Goal: Task Accomplishment & Management: Manage account settings

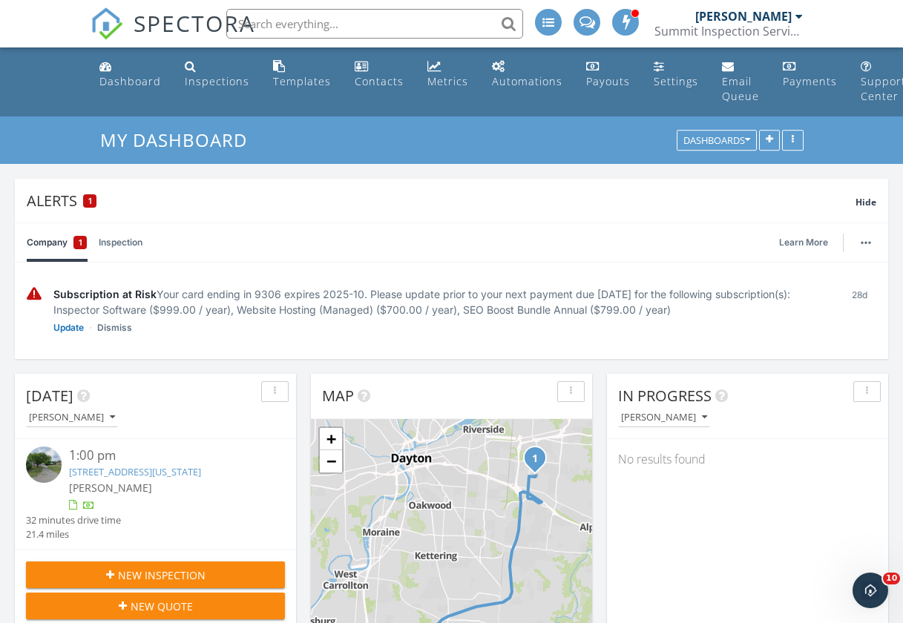
click at [126, 242] on link "Inspection" at bounding box center [121, 242] width 44 height 39
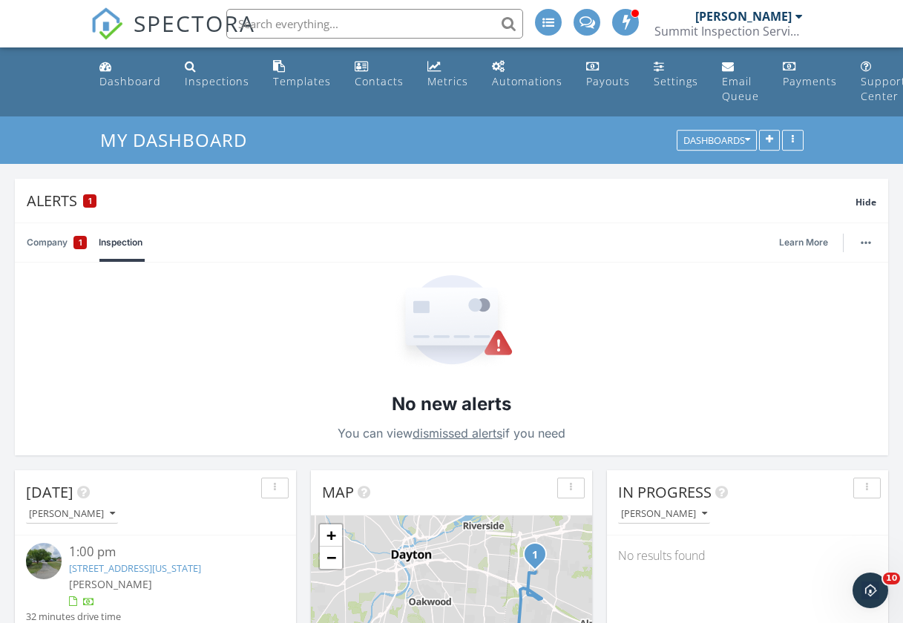
click at [45, 246] on link "Company 1" at bounding box center [57, 242] width 60 height 39
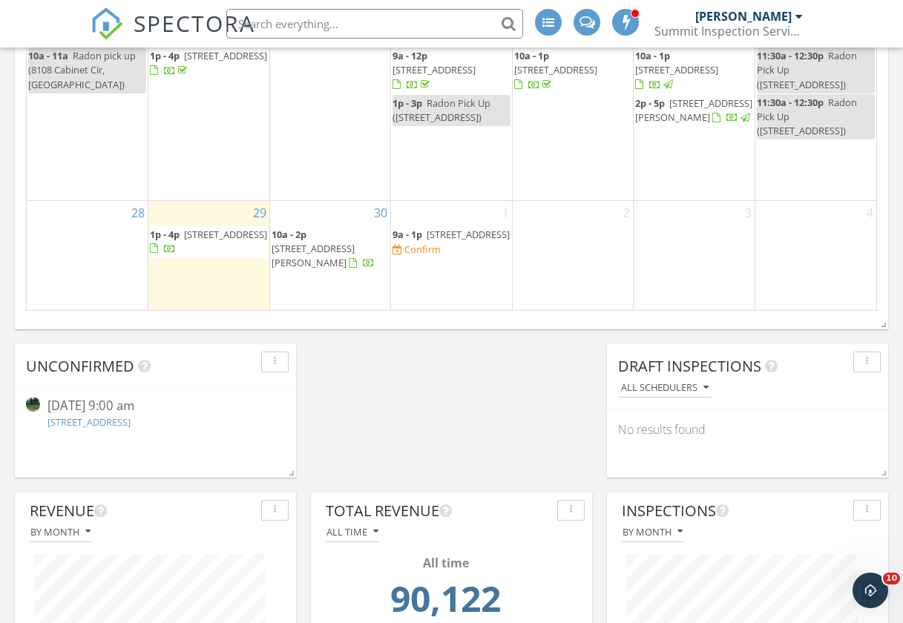
scroll to position [1331, 0]
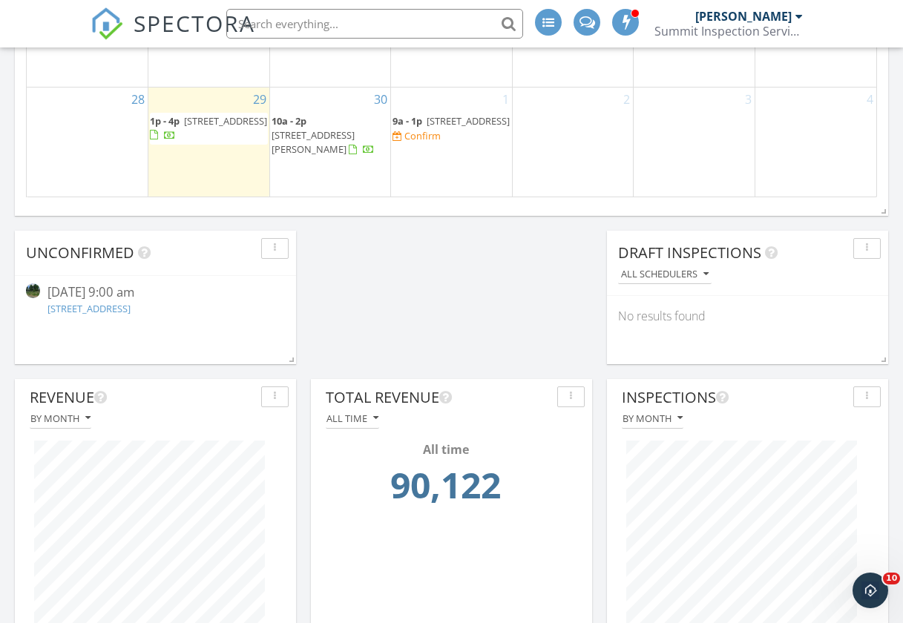
click at [361, 424] on div "All time" at bounding box center [353, 418] width 52 height 10
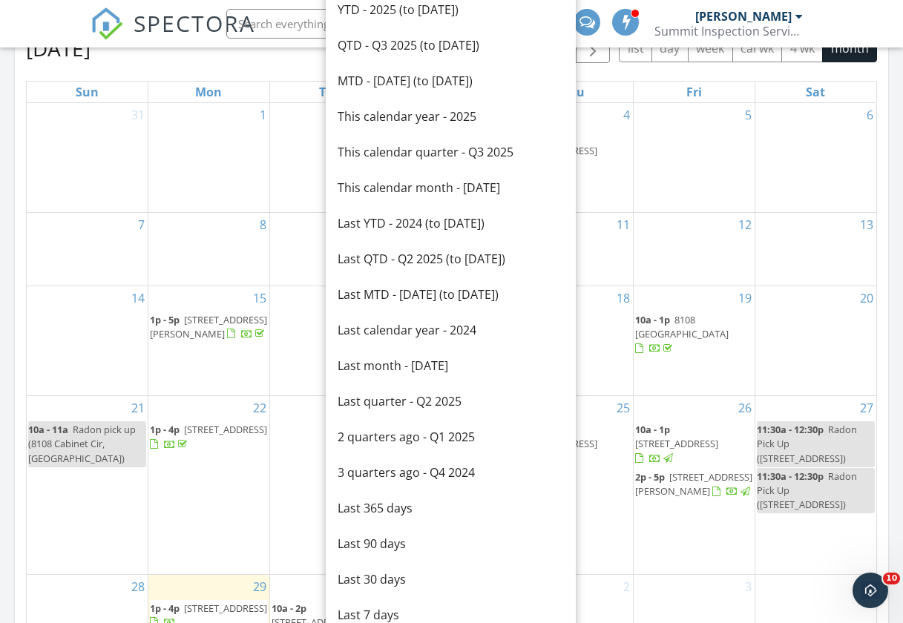
scroll to position [361, 0]
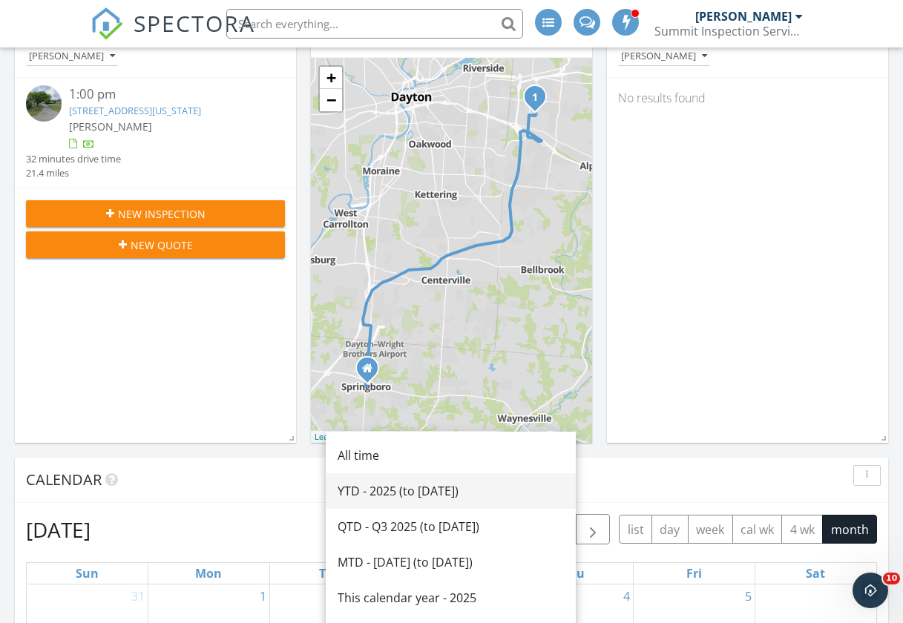
click at [368, 490] on div "YTD - 2025 (to [DATE])" at bounding box center [451, 491] width 226 height 18
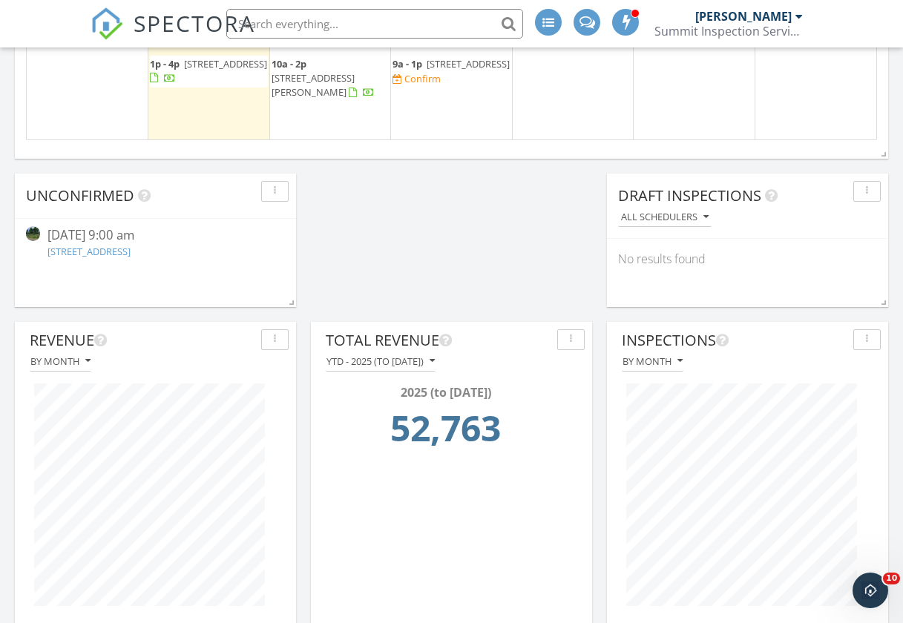
scroll to position [1449, 0]
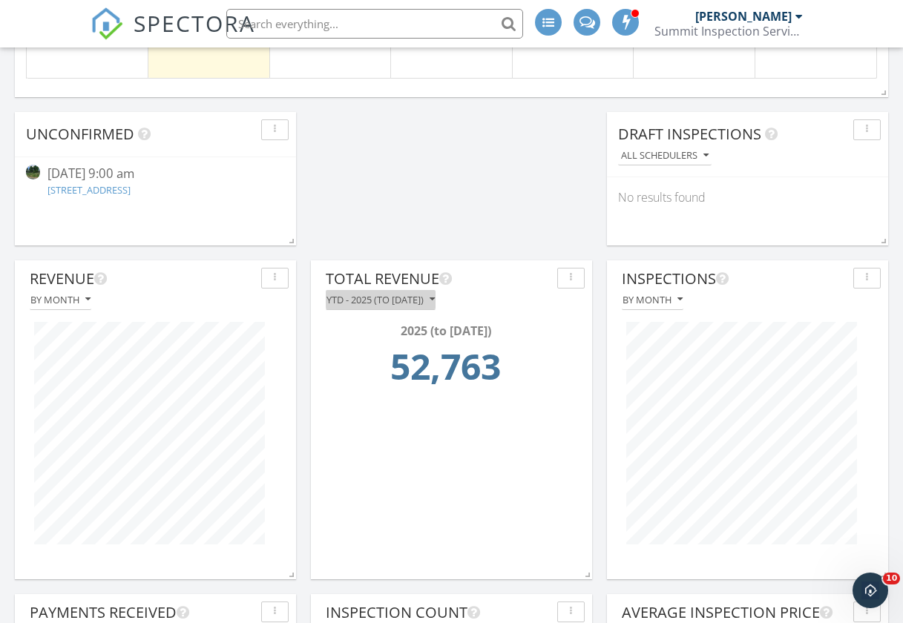
click at [432, 302] on div "YTD - 2025 (to [DATE])" at bounding box center [381, 300] width 108 height 10
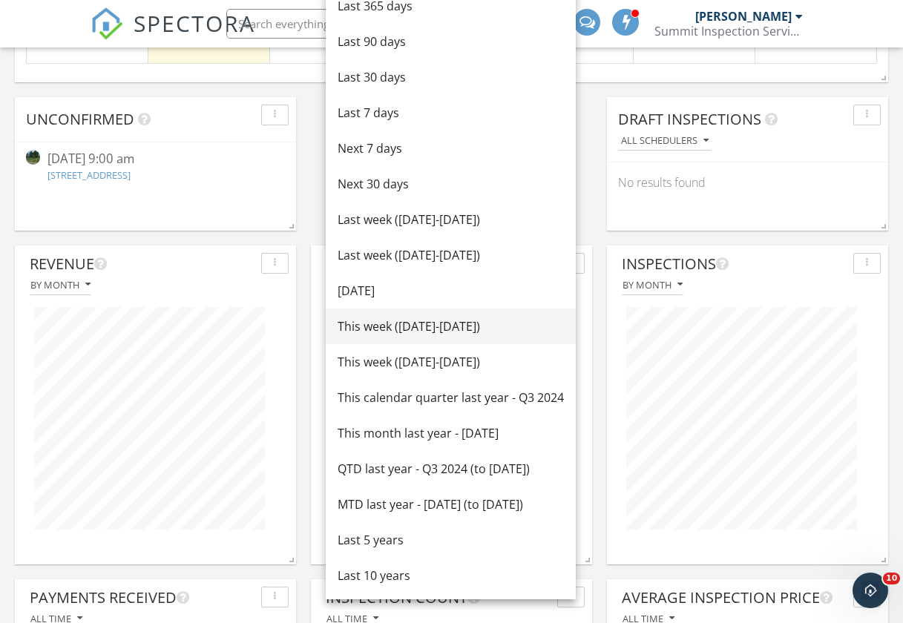
scroll to position [755, 0]
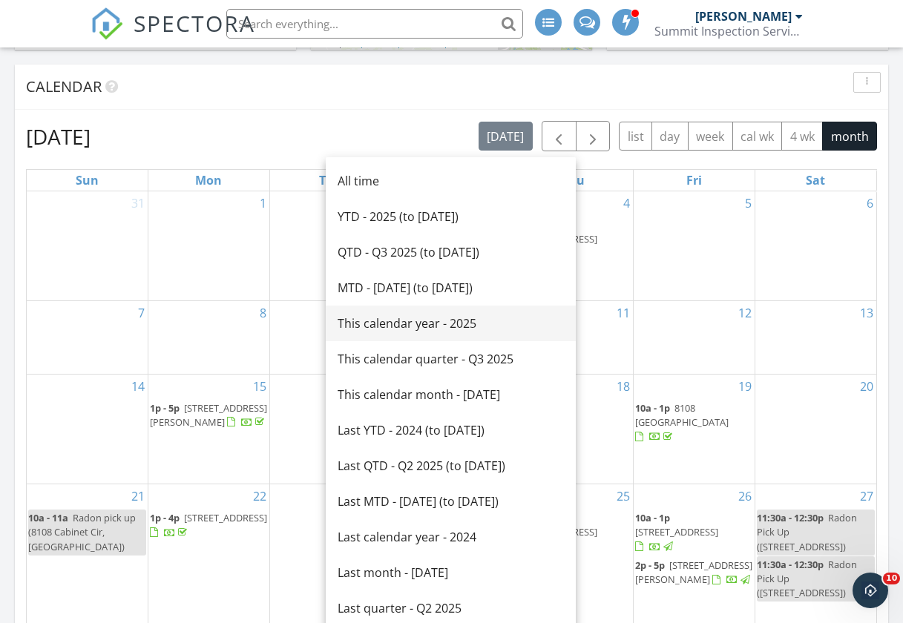
click at [391, 327] on div "This calendar year - 2025" at bounding box center [451, 324] width 226 height 18
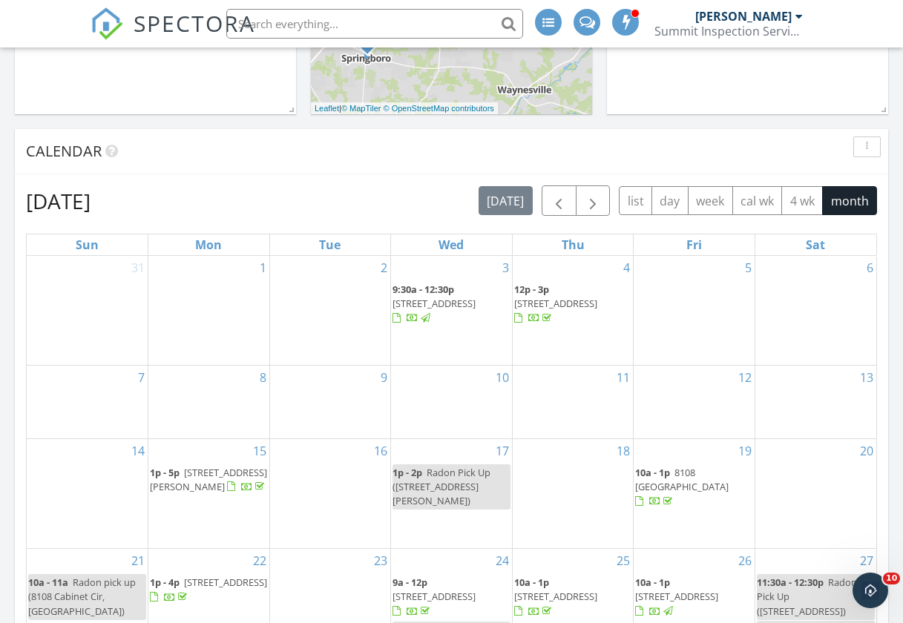
scroll to position [1124, 0]
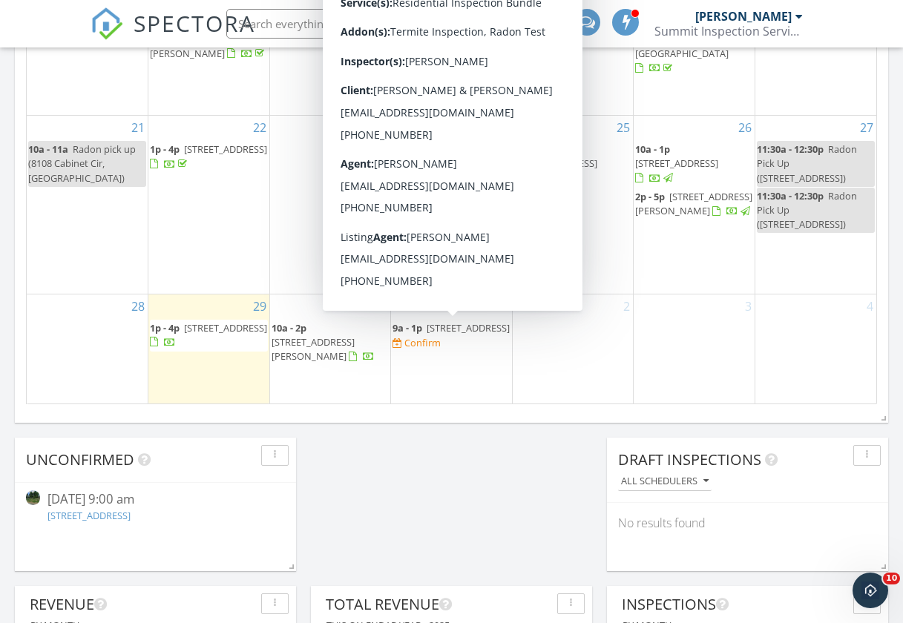
click at [435, 335] on span "2000 Beech Grove Dr, Cincinnati 45233" at bounding box center [468, 327] width 83 height 13
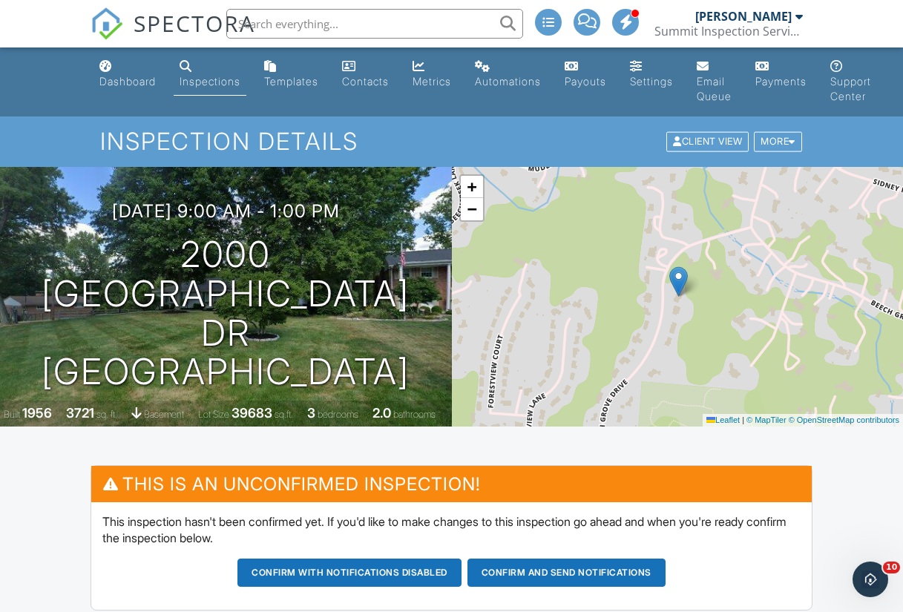
scroll to position [3, 0]
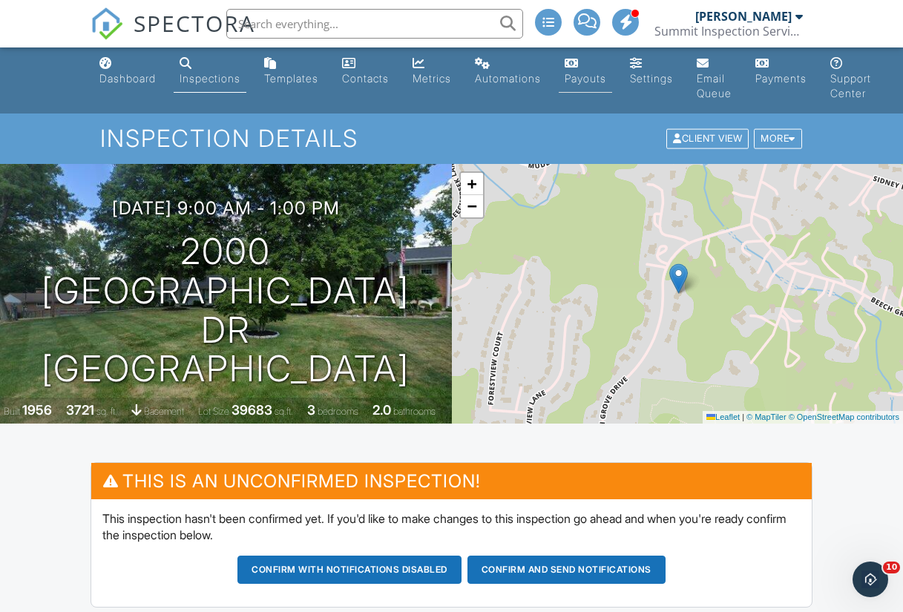
click at [606, 74] on div "Payouts" at bounding box center [586, 78] width 42 height 13
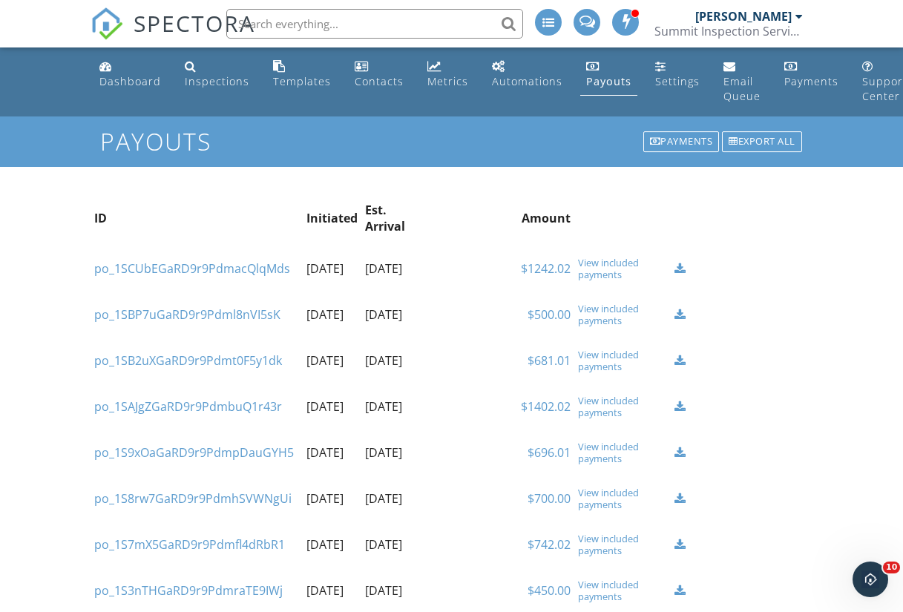
click at [597, 327] on div "View included payments" at bounding box center [622, 315] width 89 height 24
click at [140, 87] on div "Dashboard" at bounding box center [130, 81] width 62 height 14
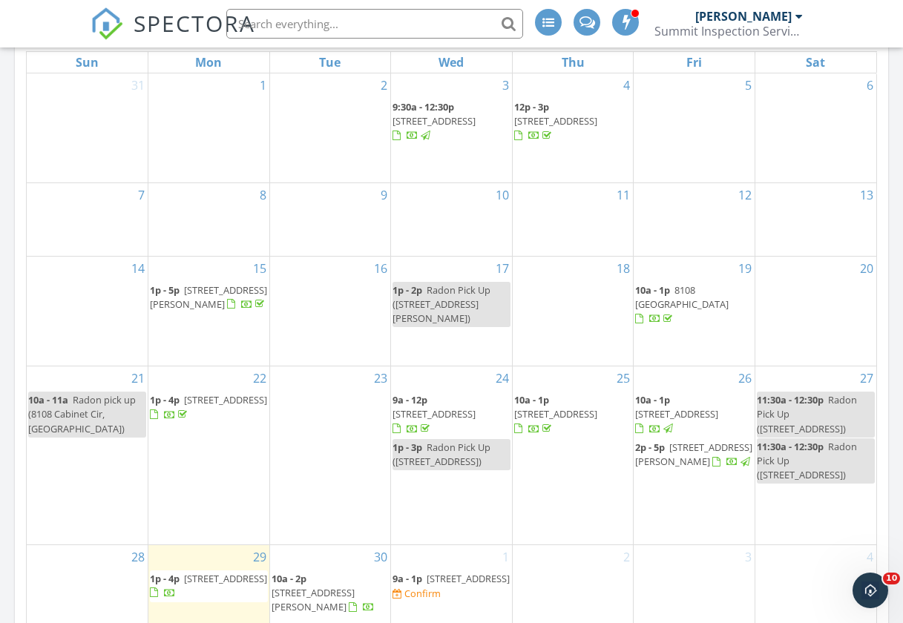
scroll to position [1275, 0]
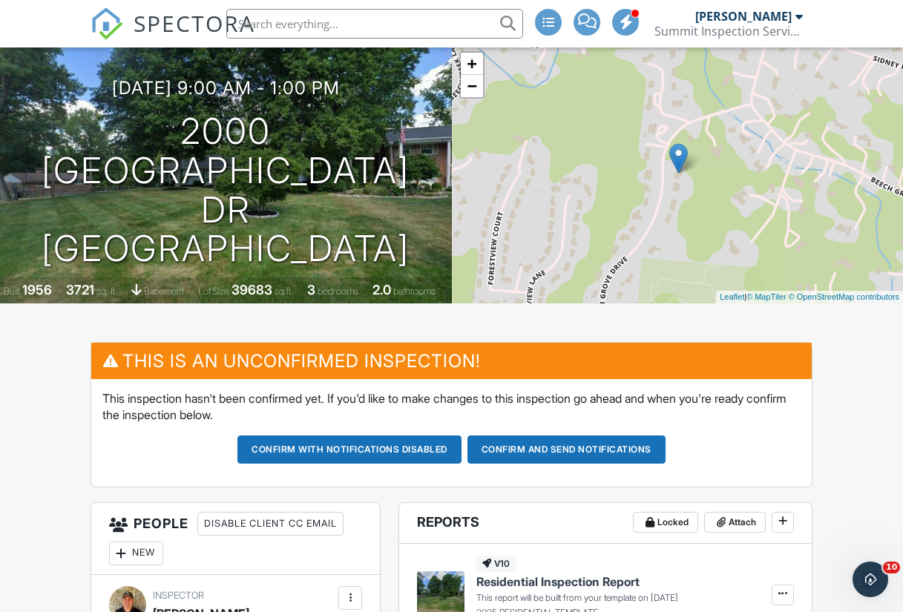
scroll to position [120, 0]
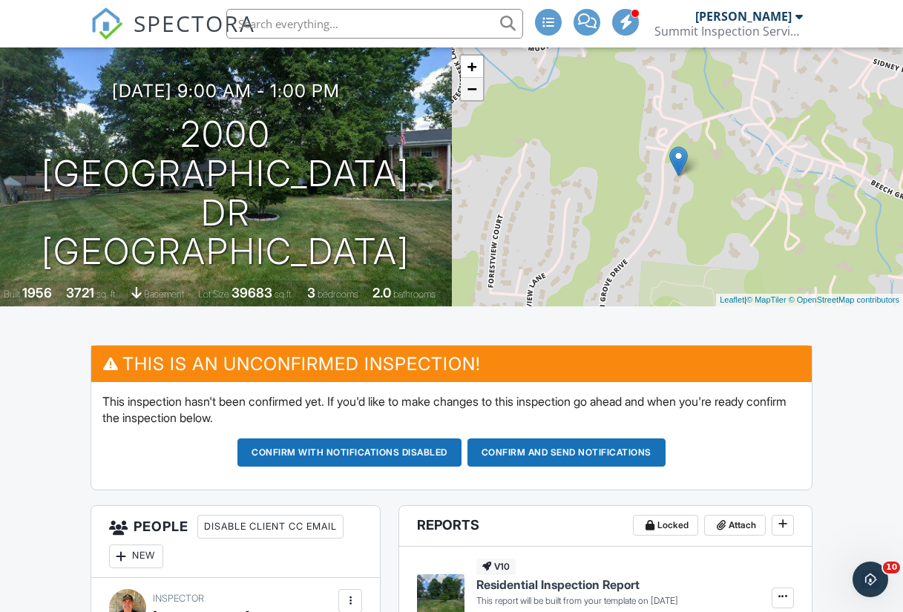
click at [477, 94] on link "−" at bounding box center [472, 89] width 22 height 22
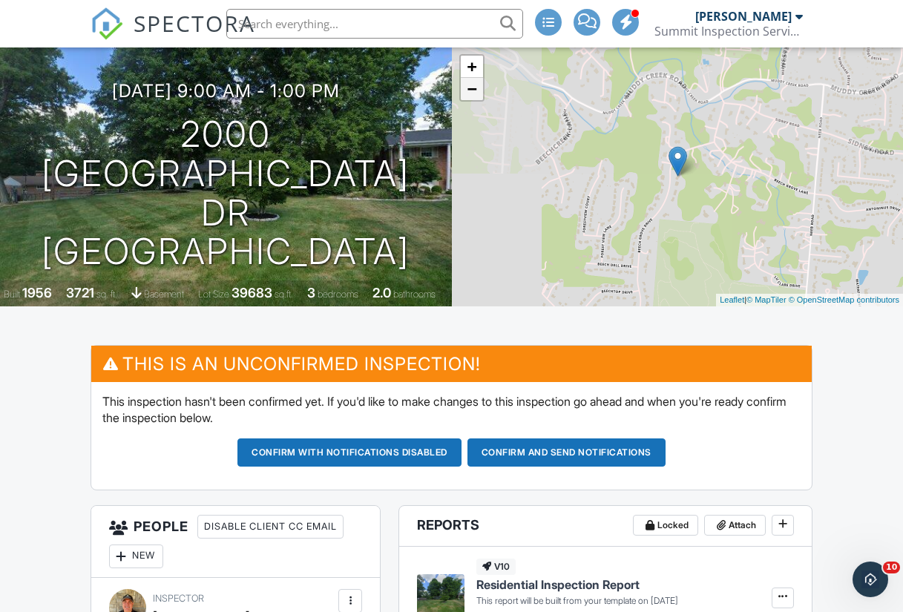
click at [477, 94] on link "−" at bounding box center [472, 89] width 22 height 22
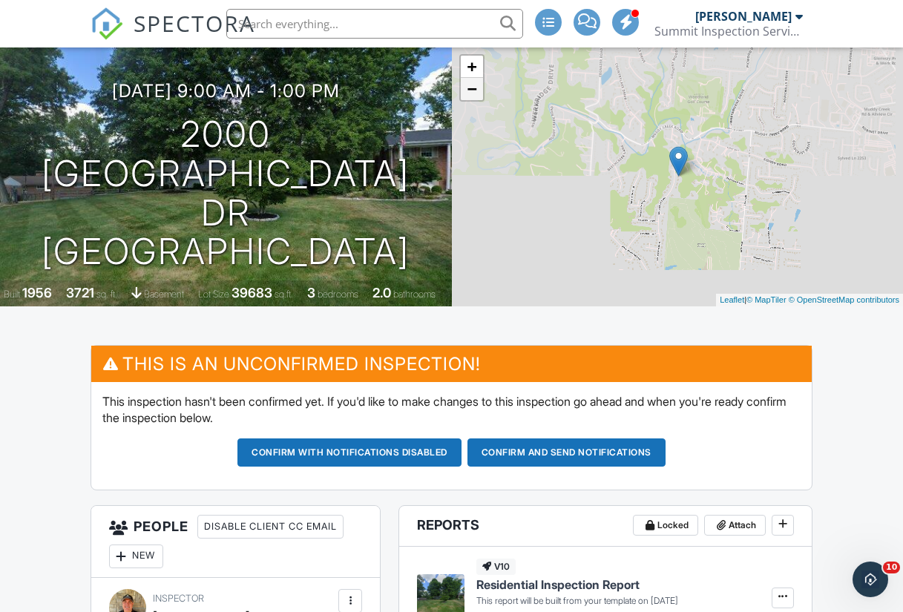
click at [477, 94] on link "−" at bounding box center [472, 89] width 22 height 22
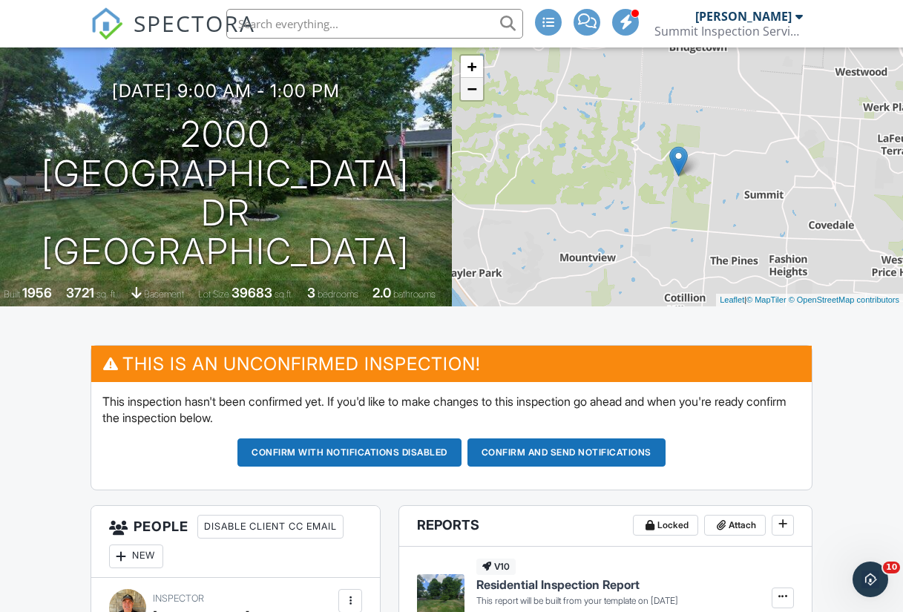
click at [477, 94] on link "−" at bounding box center [472, 89] width 22 height 22
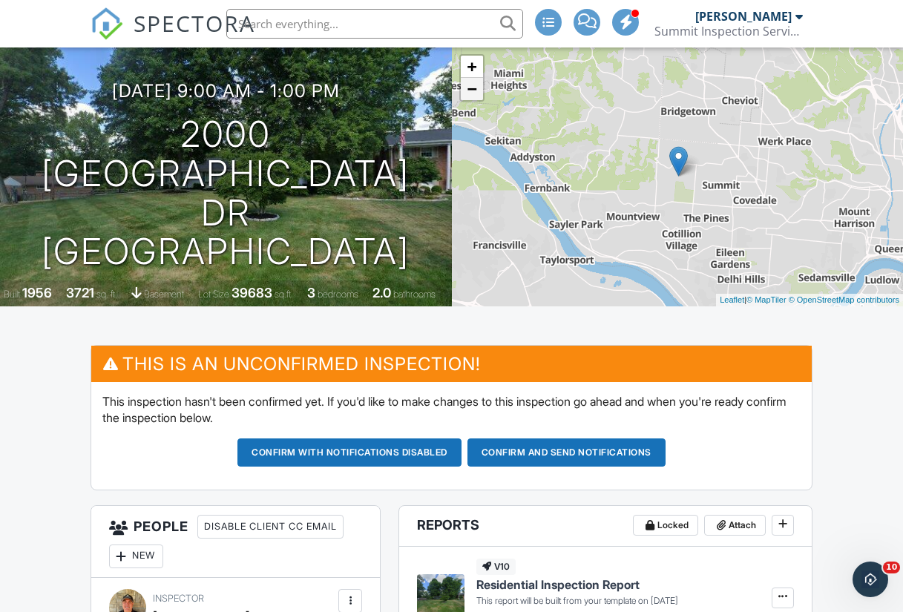
click at [477, 94] on link "−" at bounding box center [472, 89] width 22 height 22
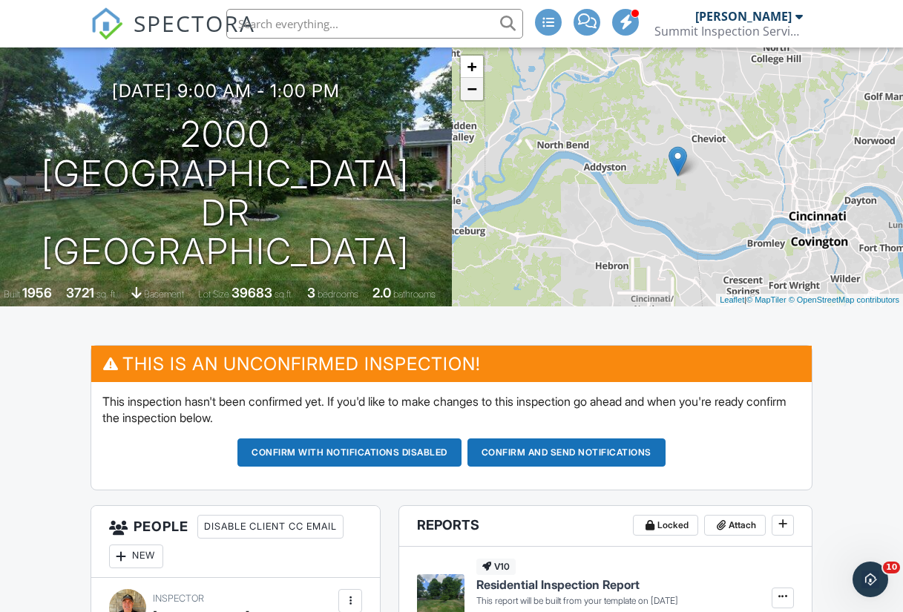
click at [477, 94] on link "−" at bounding box center [472, 89] width 22 height 22
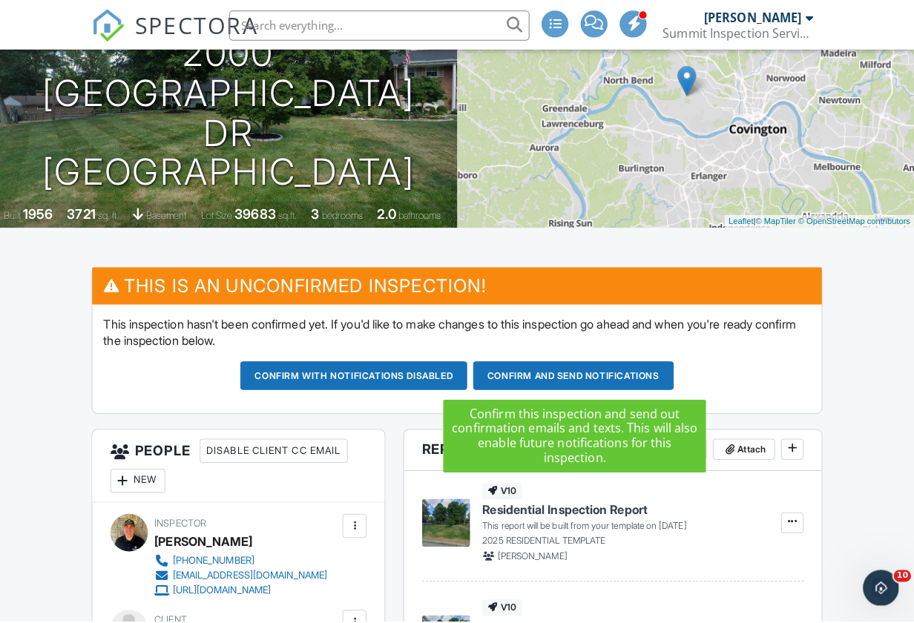
scroll to position [131, 0]
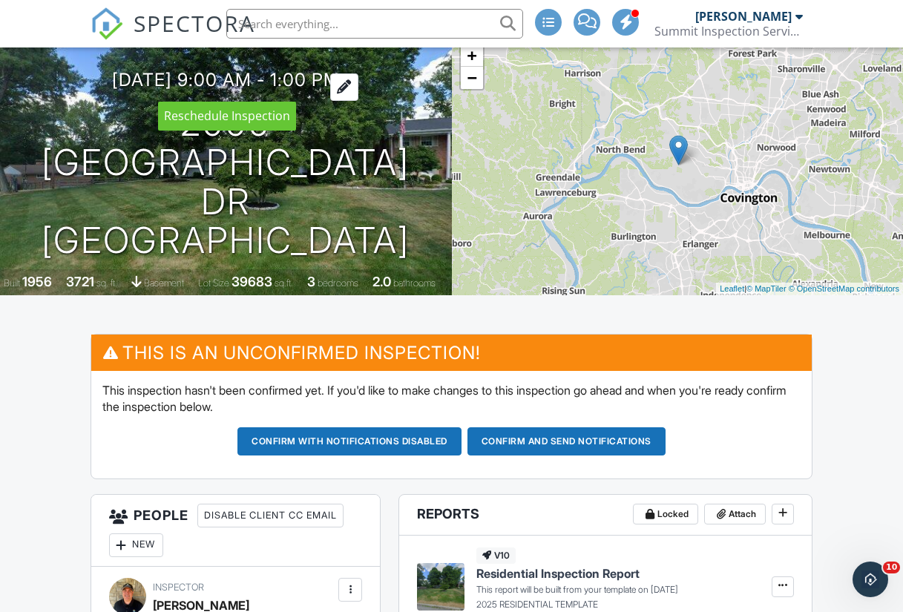
click at [358, 87] on div at bounding box center [344, 86] width 28 height 27
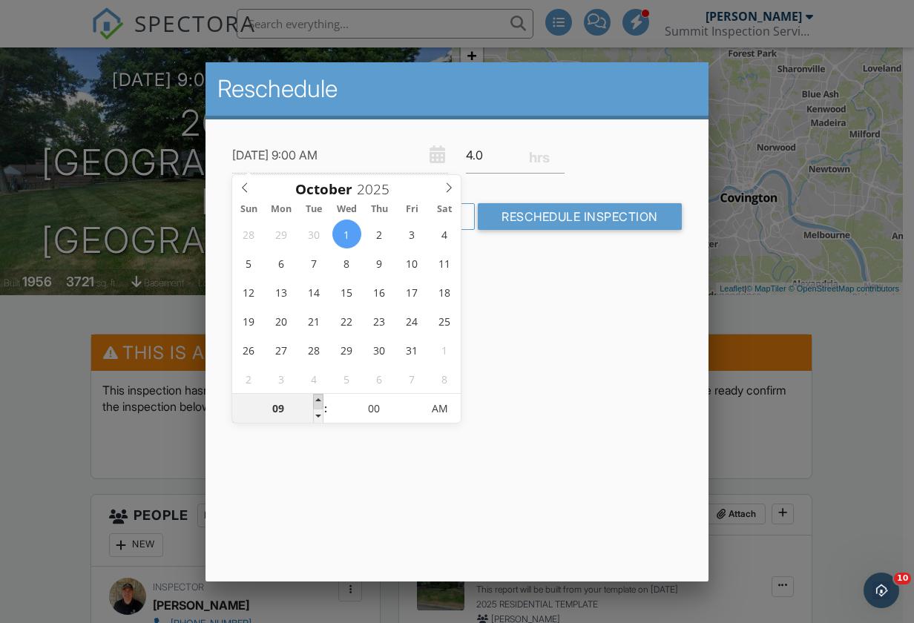
type input "10/01/2025 10:00 AM"
type input "10"
click at [319, 400] on span at bounding box center [318, 401] width 10 height 15
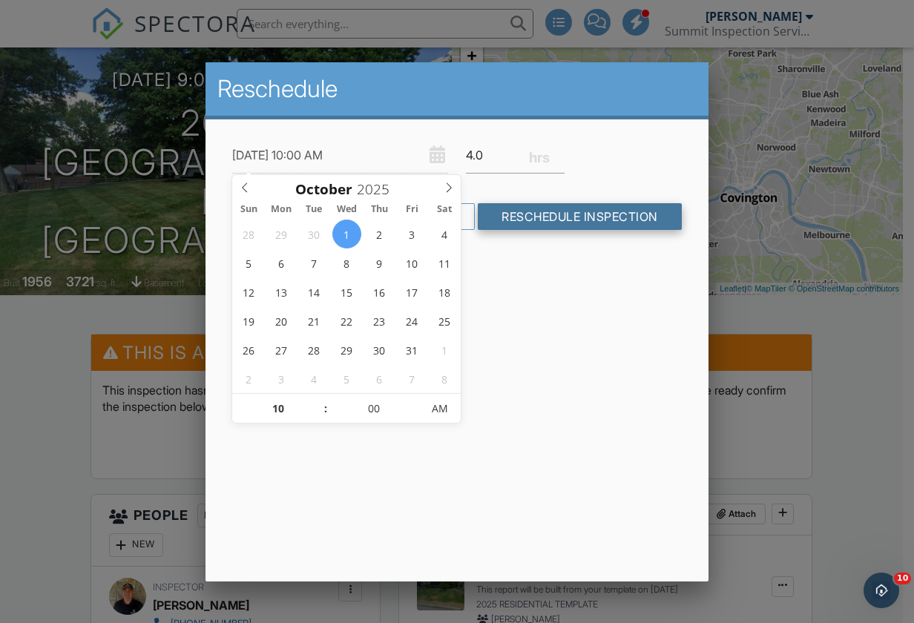
click at [562, 216] on input "Reschedule Inspection" at bounding box center [580, 216] width 204 height 27
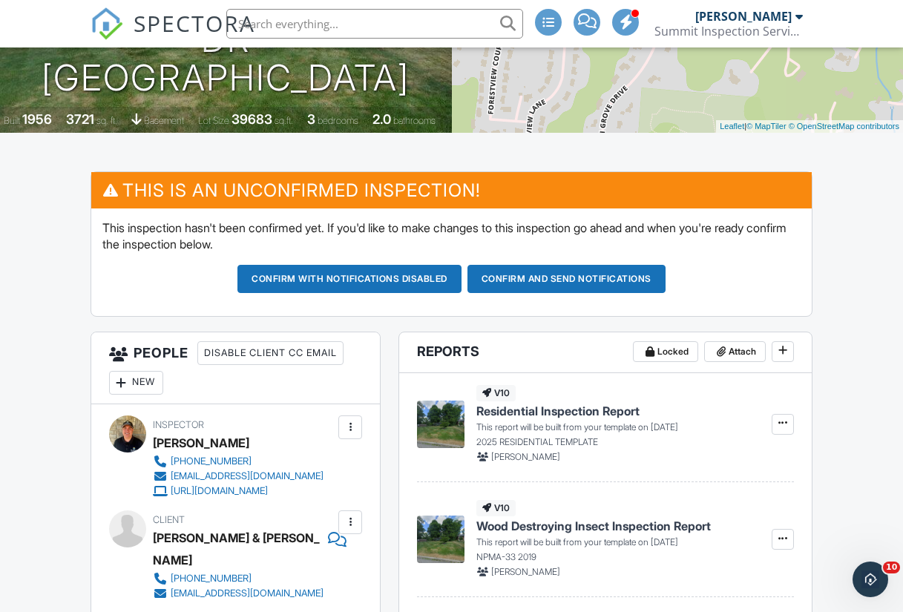
scroll to position [291, 0]
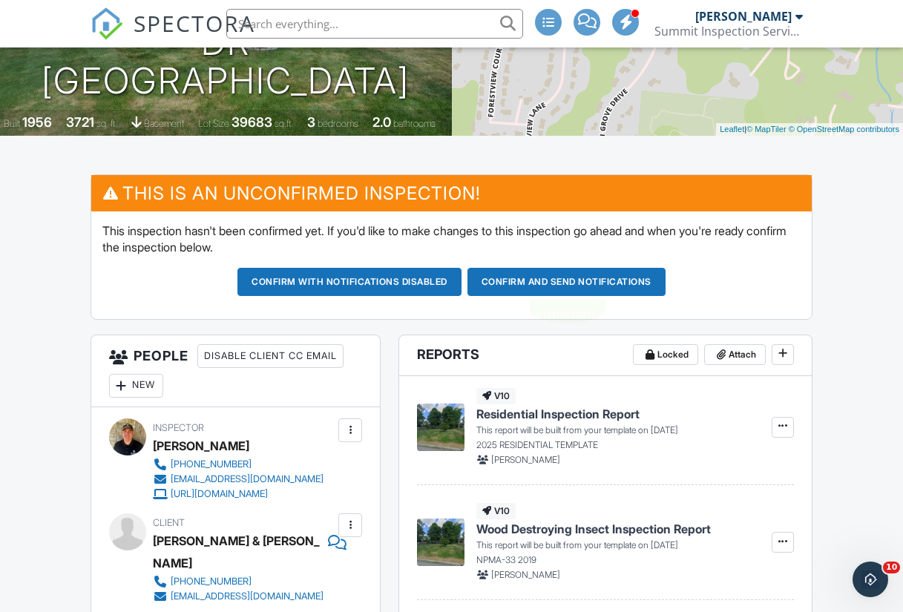
click at [537, 283] on button "Confirm and send notifications" at bounding box center [567, 282] width 198 height 28
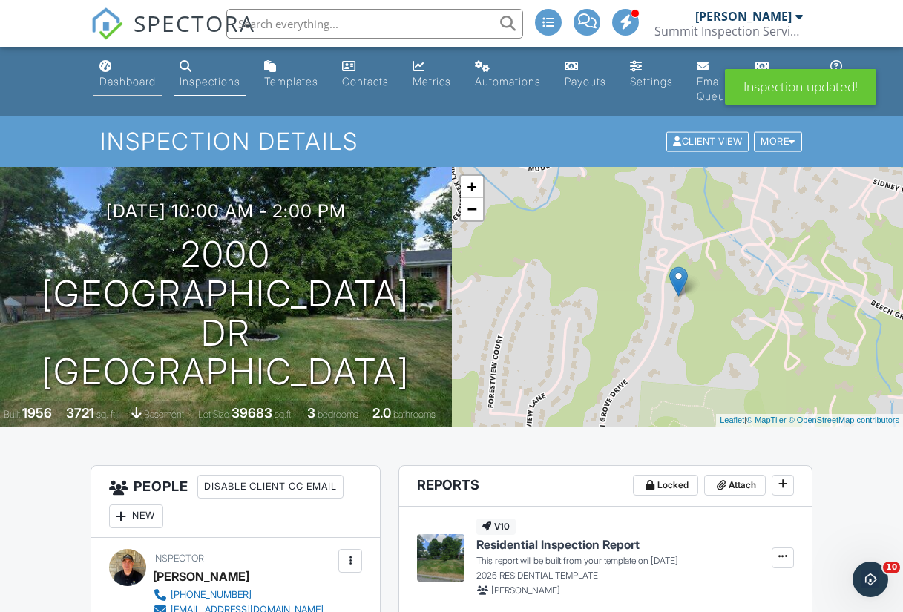
click at [117, 78] on div "Dashboard" at bounding box center [127, 81] width 56 height 13
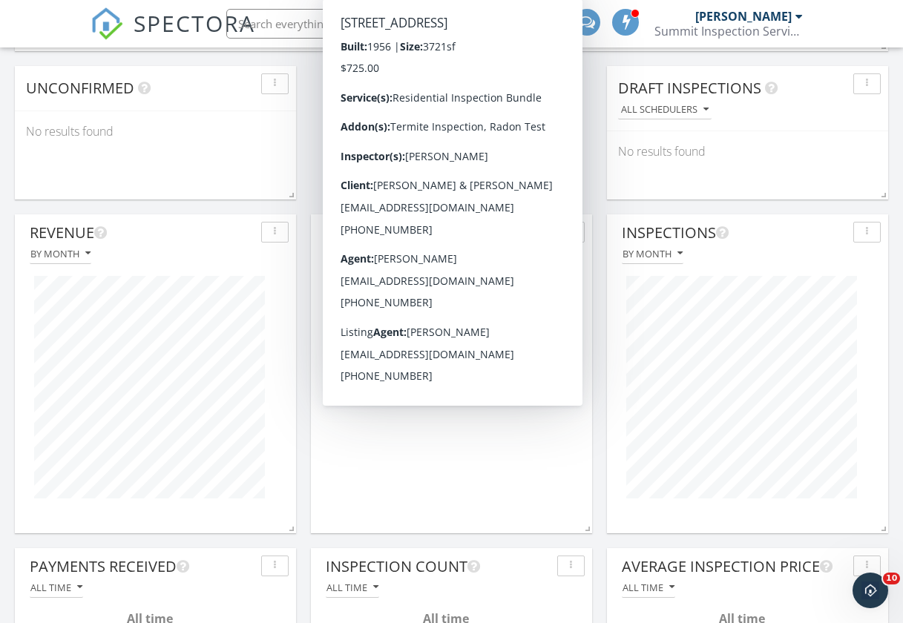
scroll to position [1400, 0]
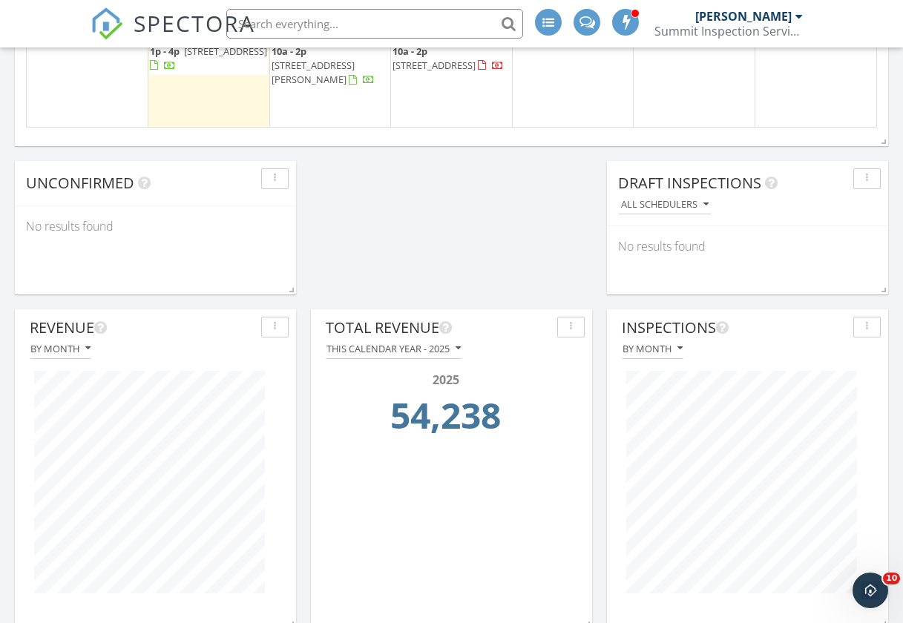
click at [531, 547] on div "Total Revenue This calendar year - 2025 2025 54,238" at bounding box center [451, 457] width 281 height 297
click at [380, 352] on div "This calendar year - 2025" at bounding box center [394, 349] width 134 height 10
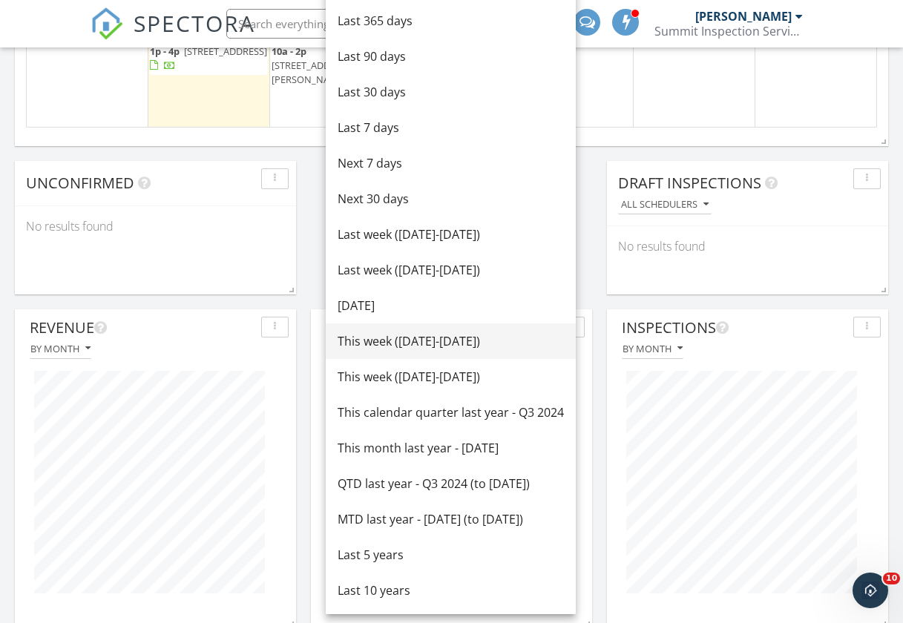
scroll to position [951, 0]
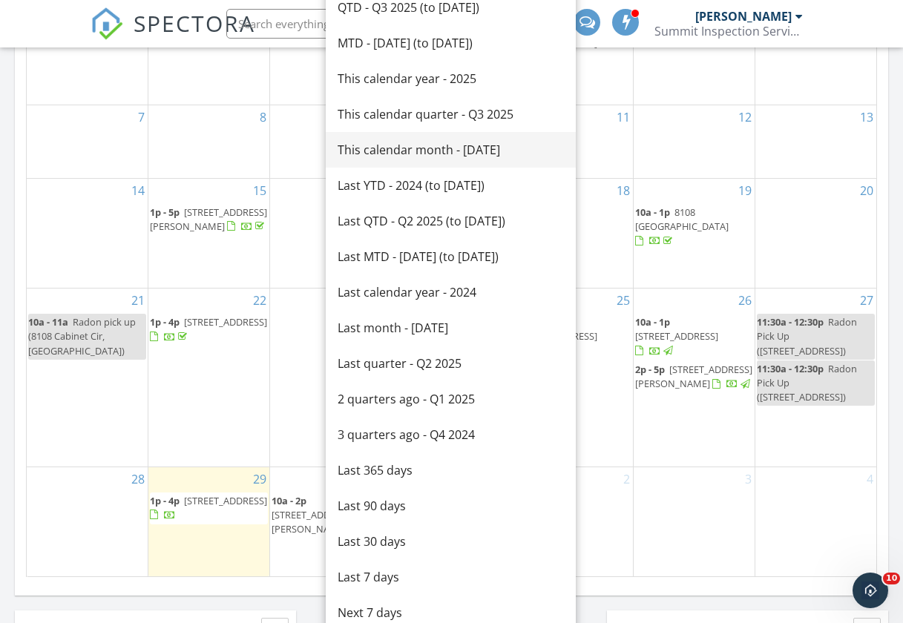
click at [393, 151] on div "This calendar month - September 2025" at bounding box center [451, 150] width 226 height 18
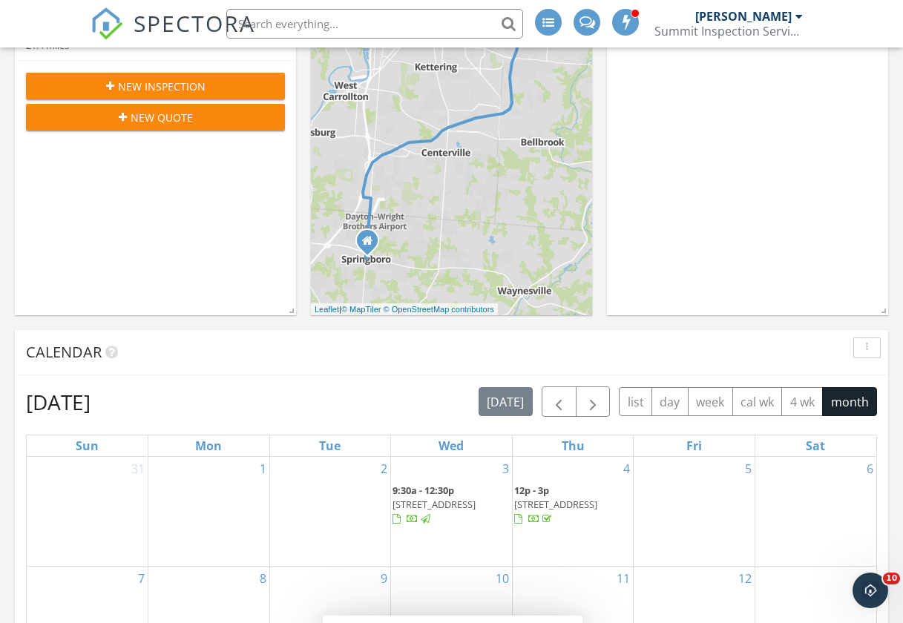
scroll to position [0, 0]
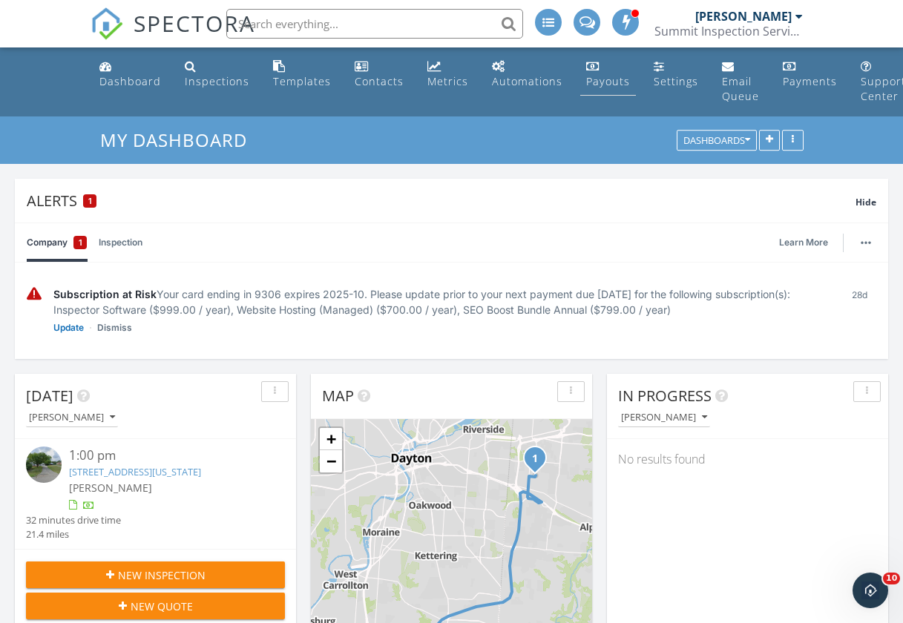
click at [601, 89] on link "Payouts" at bounding box center [608, 74] width 56 height 42
